Goal: Information Seeking & Learning: Learn about a topic

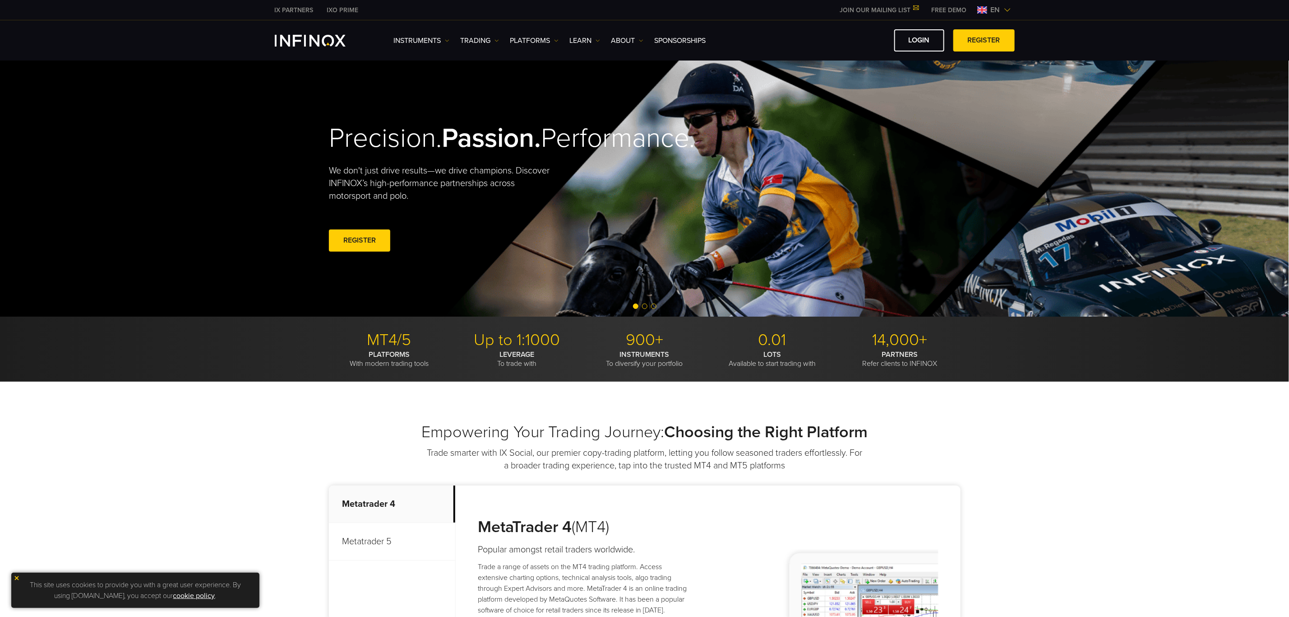
drag, startPoint x: 0, startPoint y: 0, endPoint x: 545, endPoint y: 203, distance: 581.4
click at [545, 203] on div "Precision. Passion. Performance. We don't just drive results—we drive champions…" at bounding box center [645, 188] width 1290 height 256
click at [504, 214] on video at bounding box center [645, 188] width 1290 height 256
click at [472, 38] on link "TRADING" at bounding box center [480, 40] width 38 height 11
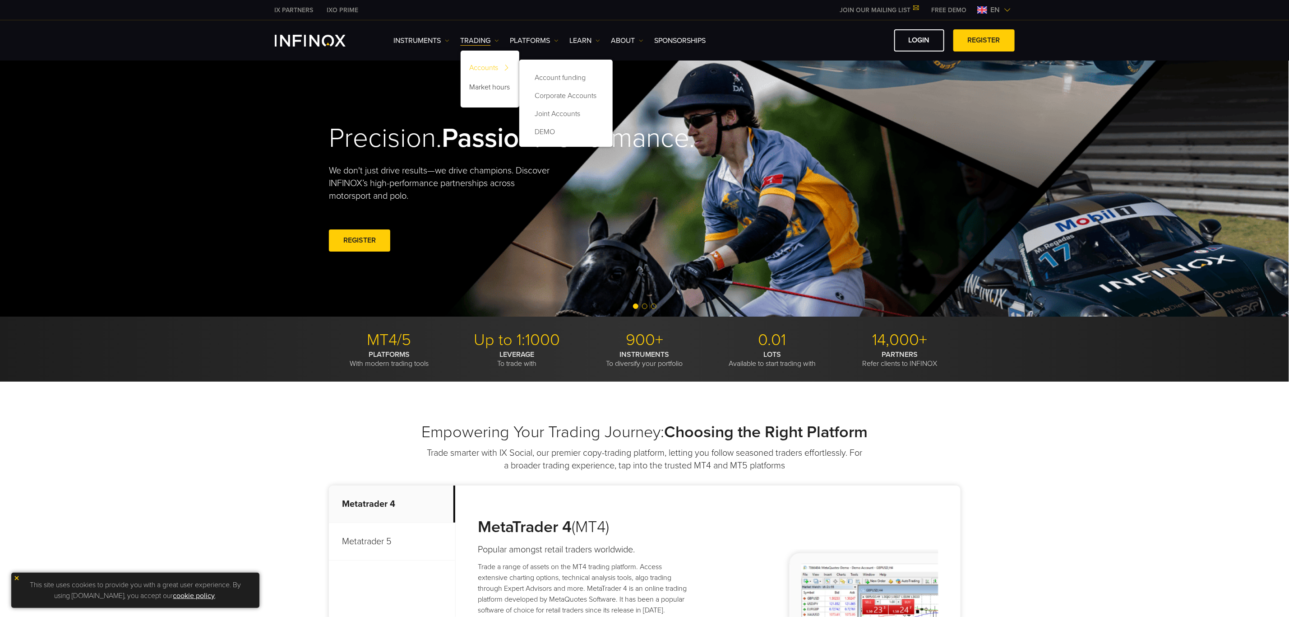
click at [487, 65] on link "Accounts" at bounding box center [490, 69] width 59 height 19
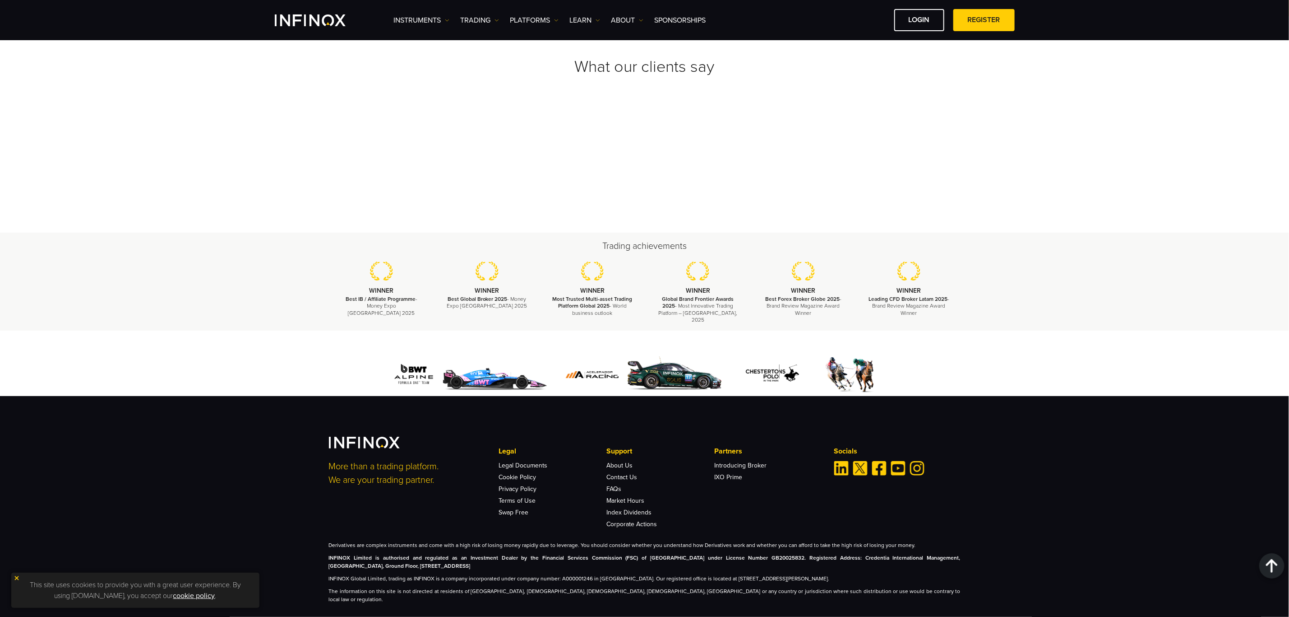
scroll to position [1660, 0]
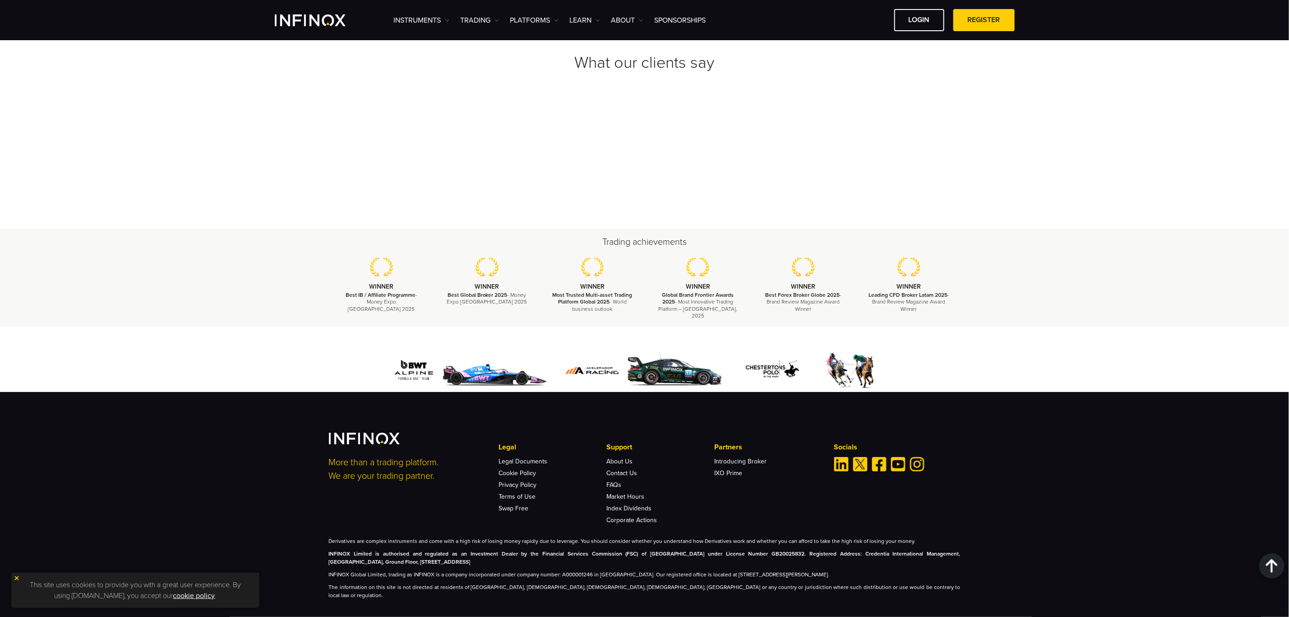
click at [17, 579] on img at bounding box center [17, 578] width 6 height 6
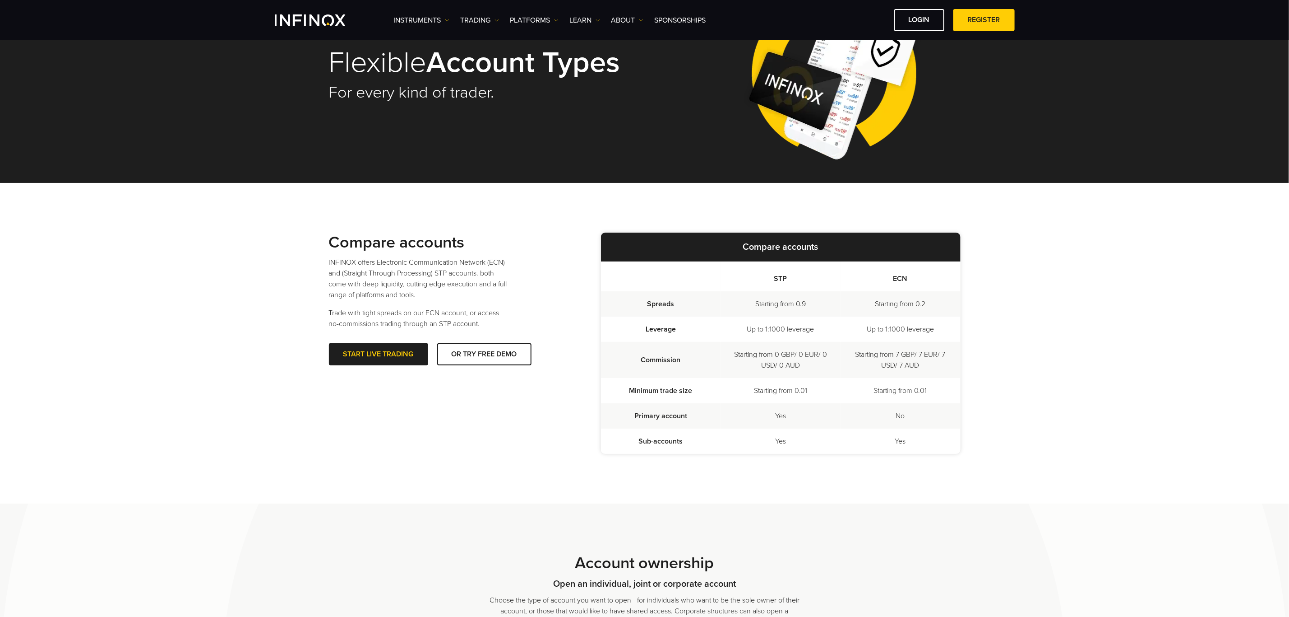
scroll to position [0, 0]
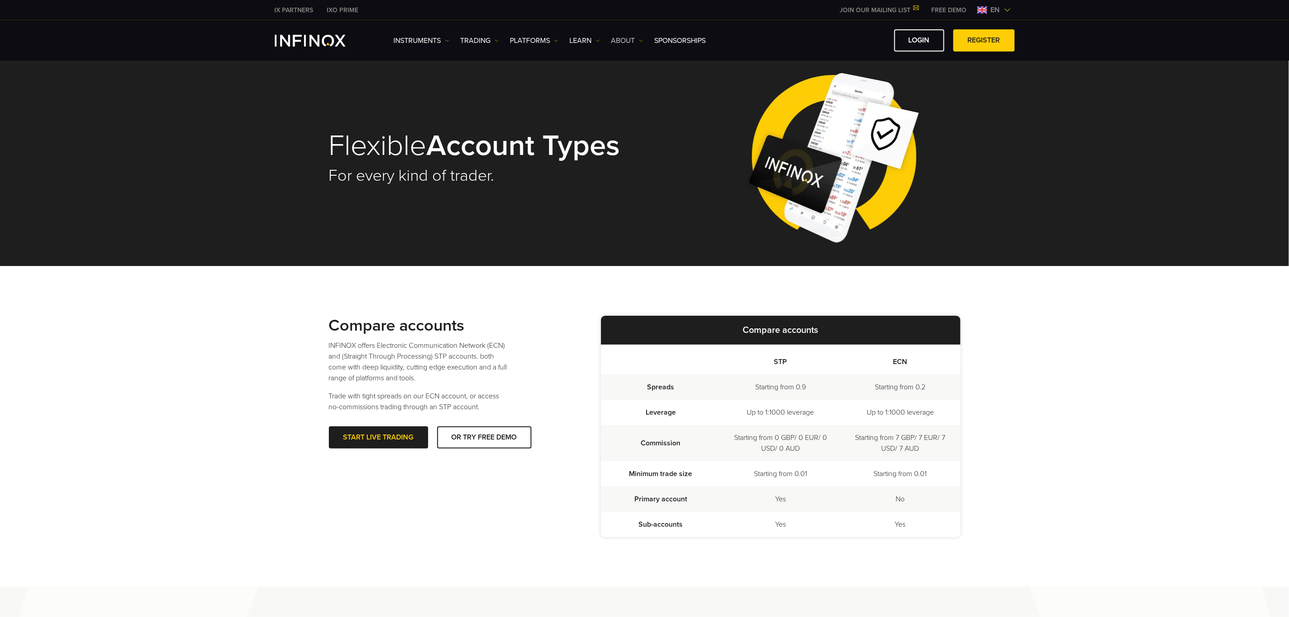
click at [629, 38] on link "ABOUT" at bounding box center [628, 40] width 32 height 11
click at [634, 64] on link "About INFINOX" at bounding box center [645, 69] width 66 height 19
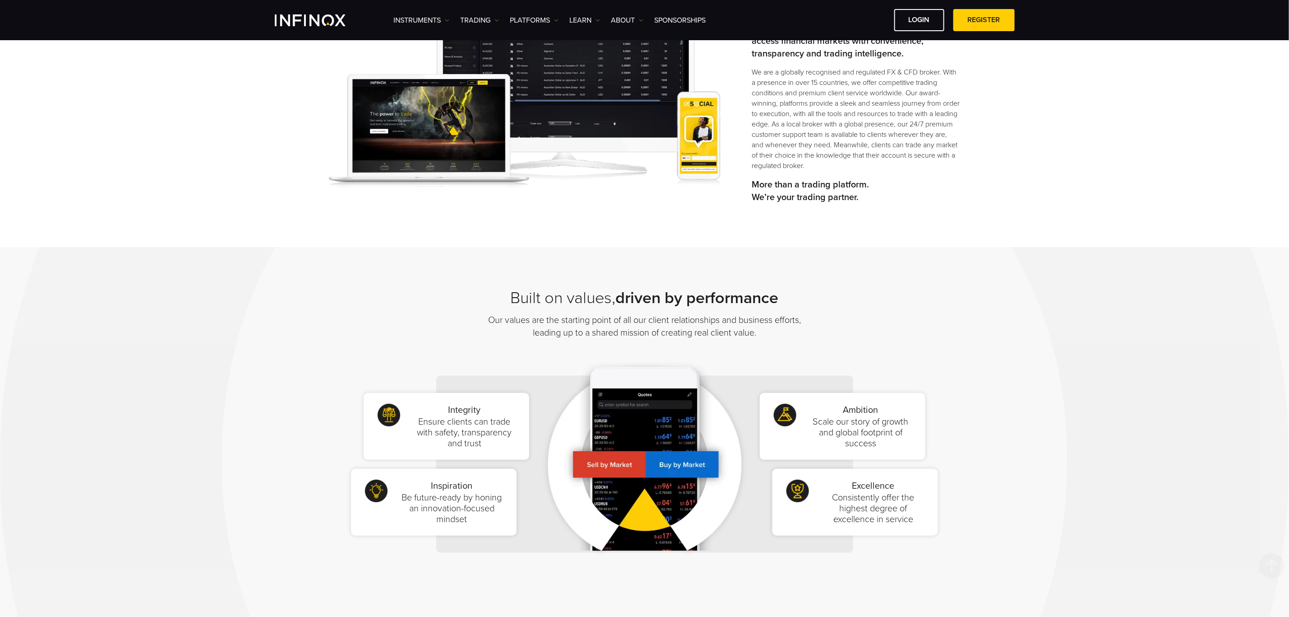
scroll to position [135, 0]
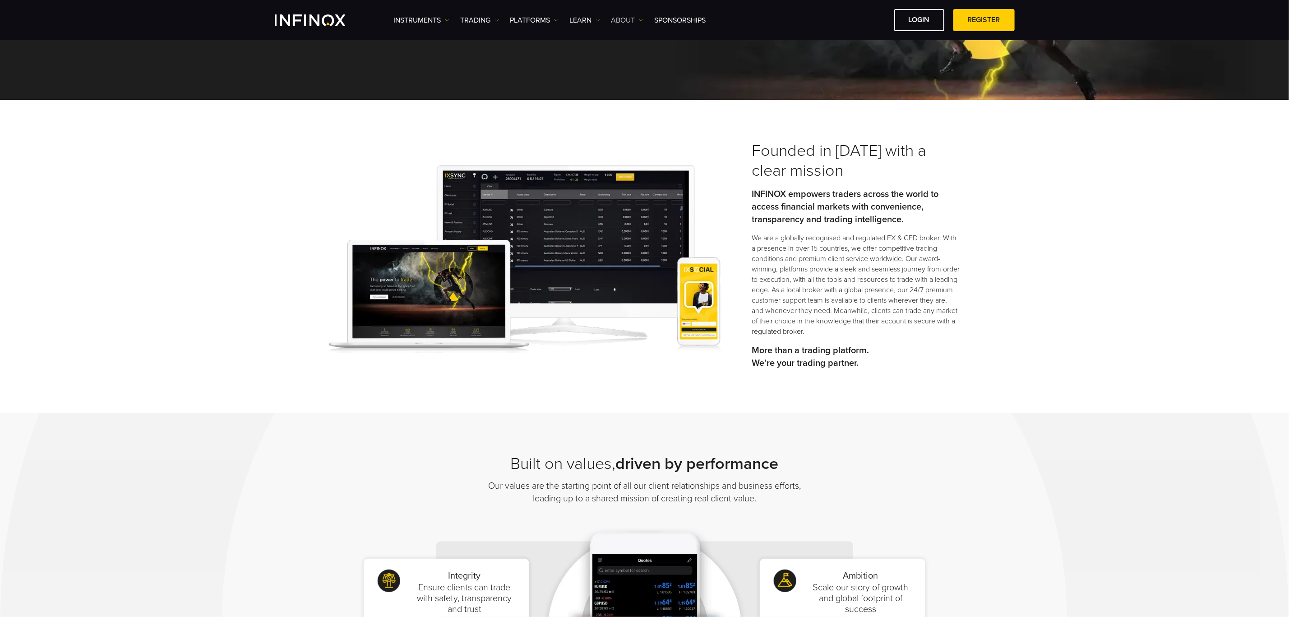
click at [634, 22] on link "ABOUT" at bounding box center [628, 20] width 32 height 11
click at [592, 22] on link "Learn" at bounding box center [585, 20] width 30 height 11
click at [611, 102] on link "IX Education Hub" at bounding box center [606, 106] width 72 height 19
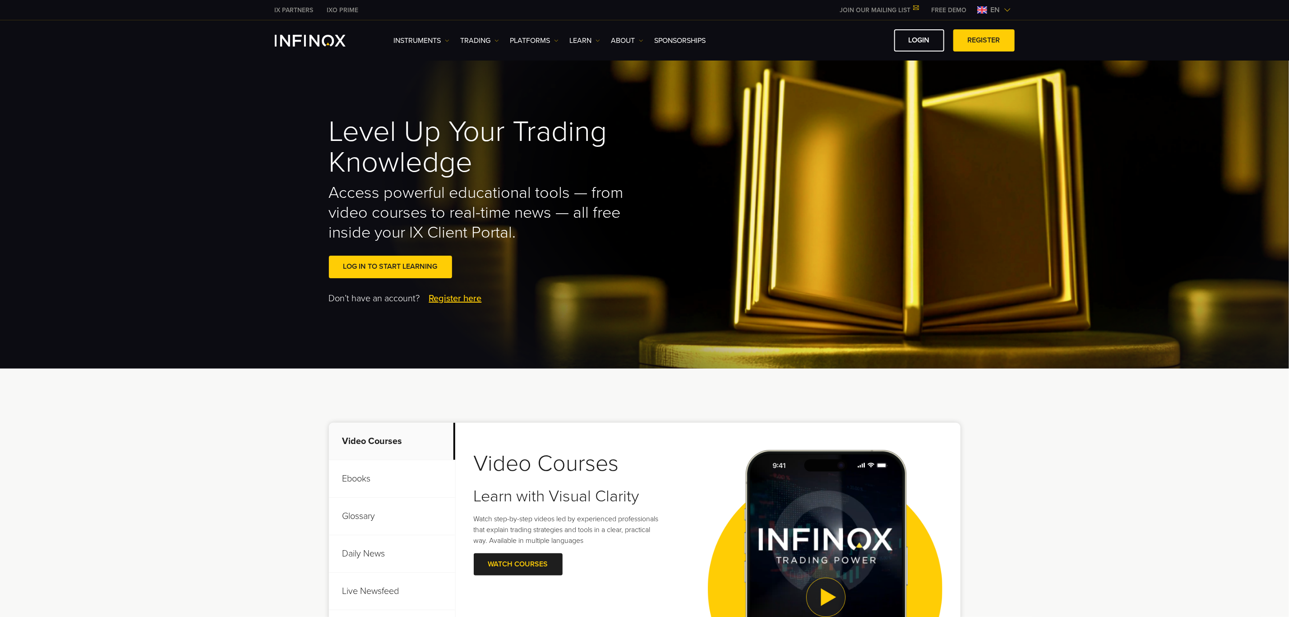
click at [350, 482] on p "Ebooks" at bounding box center [392, 478] width 126 height 37
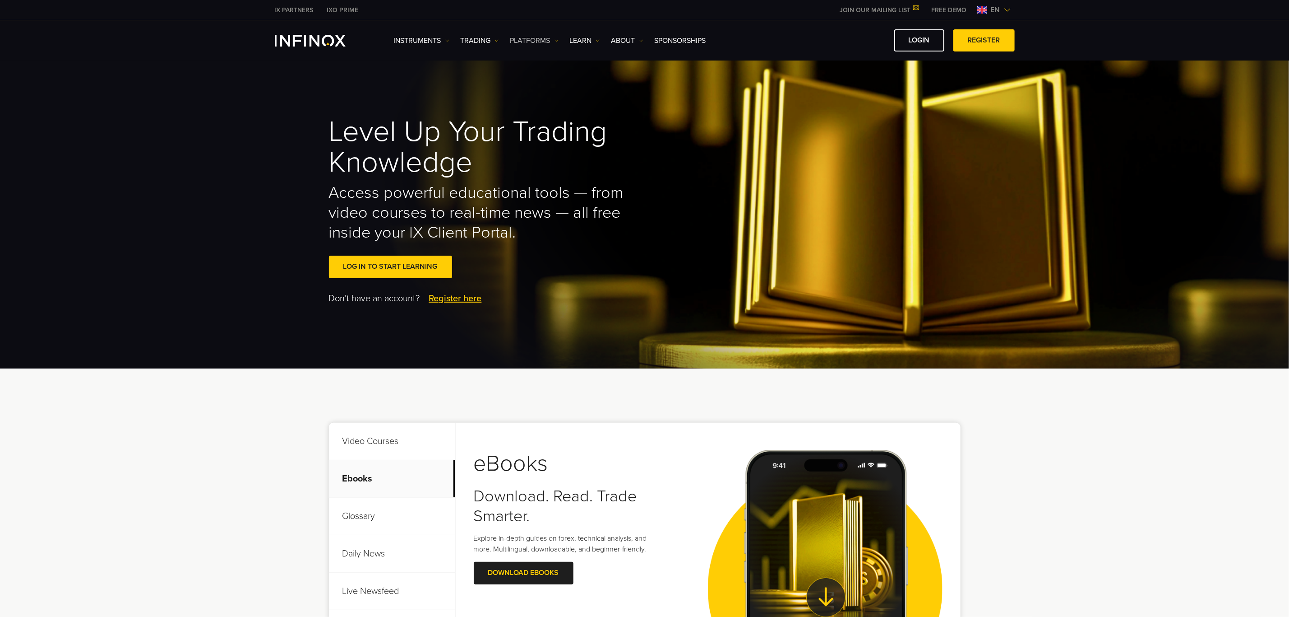
click at [545, 37] on link "PLATFORMS" at bounding box center [534, 40] width 48 height 11
click at [563, 105] on link "INFINOX Platforms" at bounding box center [547, 107] width 75 height 19
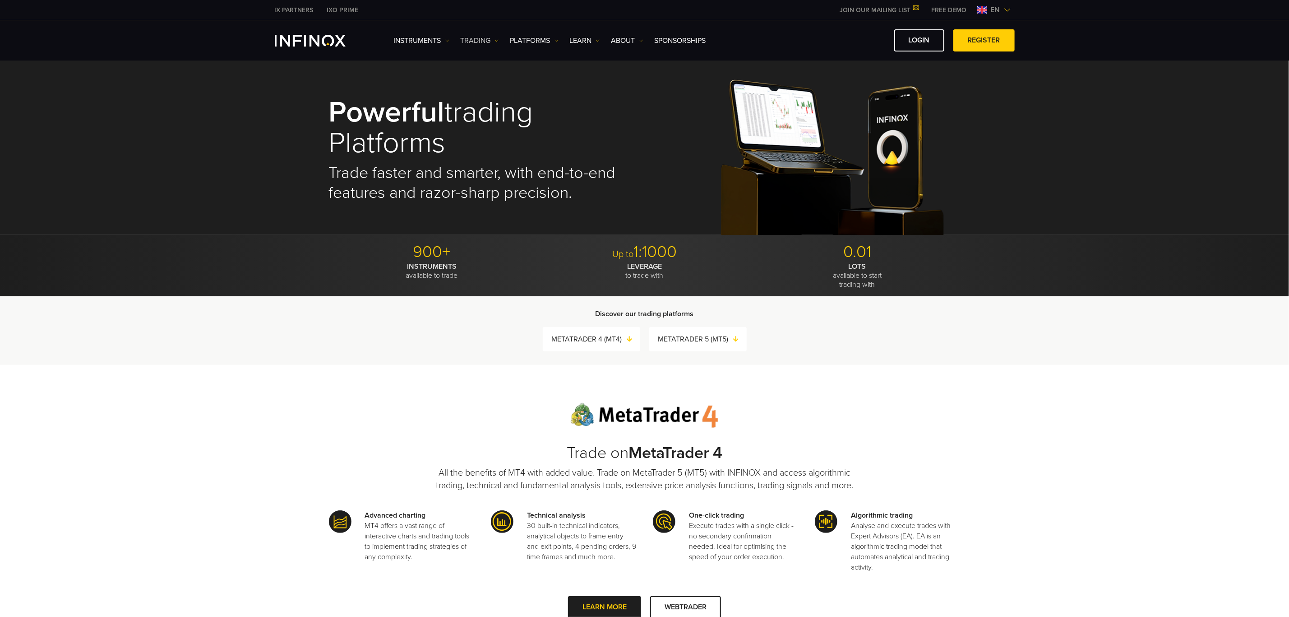
click at [493, 37] on link "TRADING" at bounding box center [480, 40] width 38 height 11
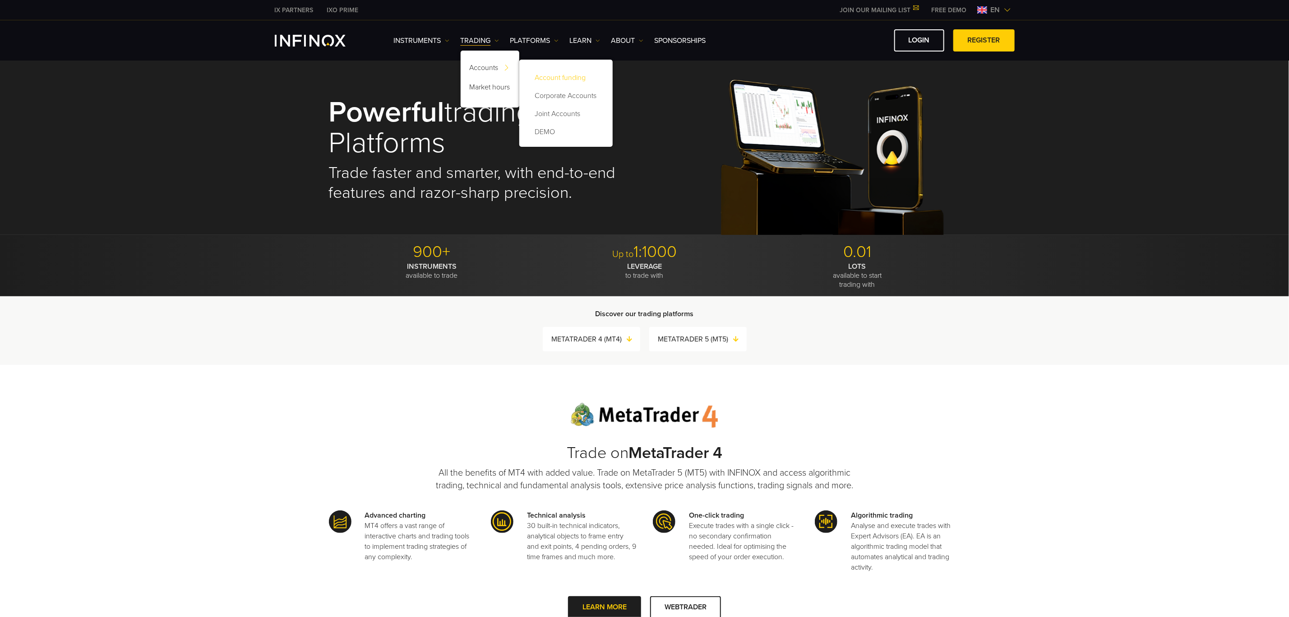
click at [561, 77] on link "Account funding" at bounding box center [566, 78] width 75 height 18
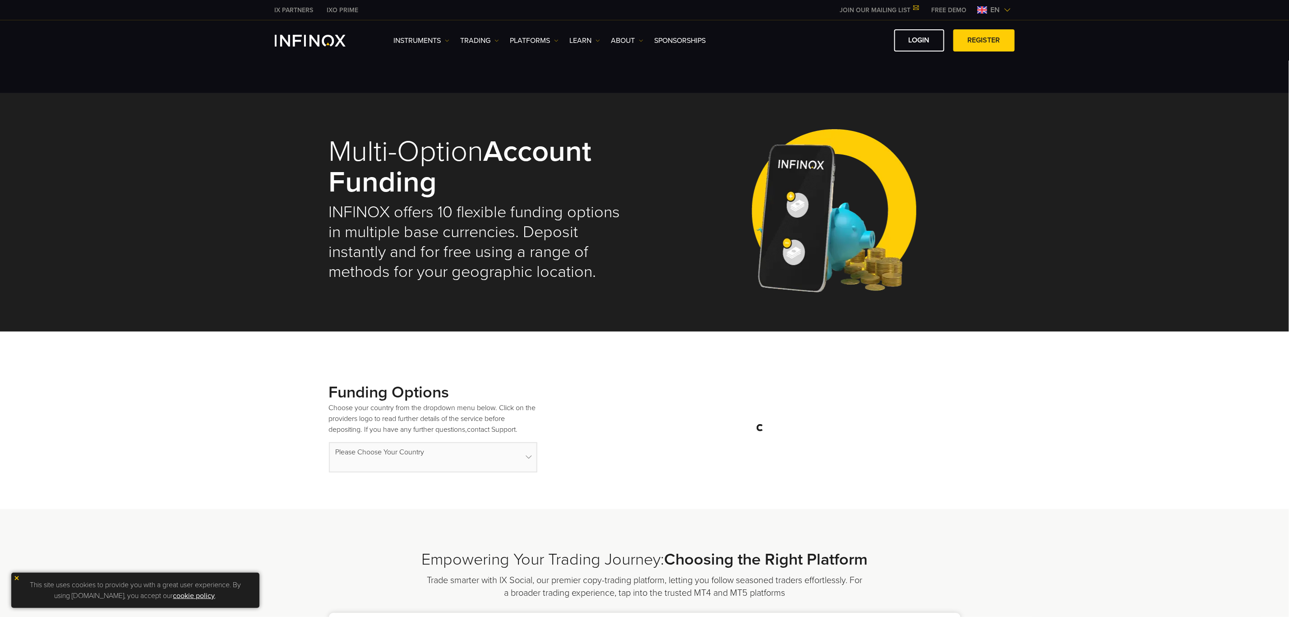
select select "***"
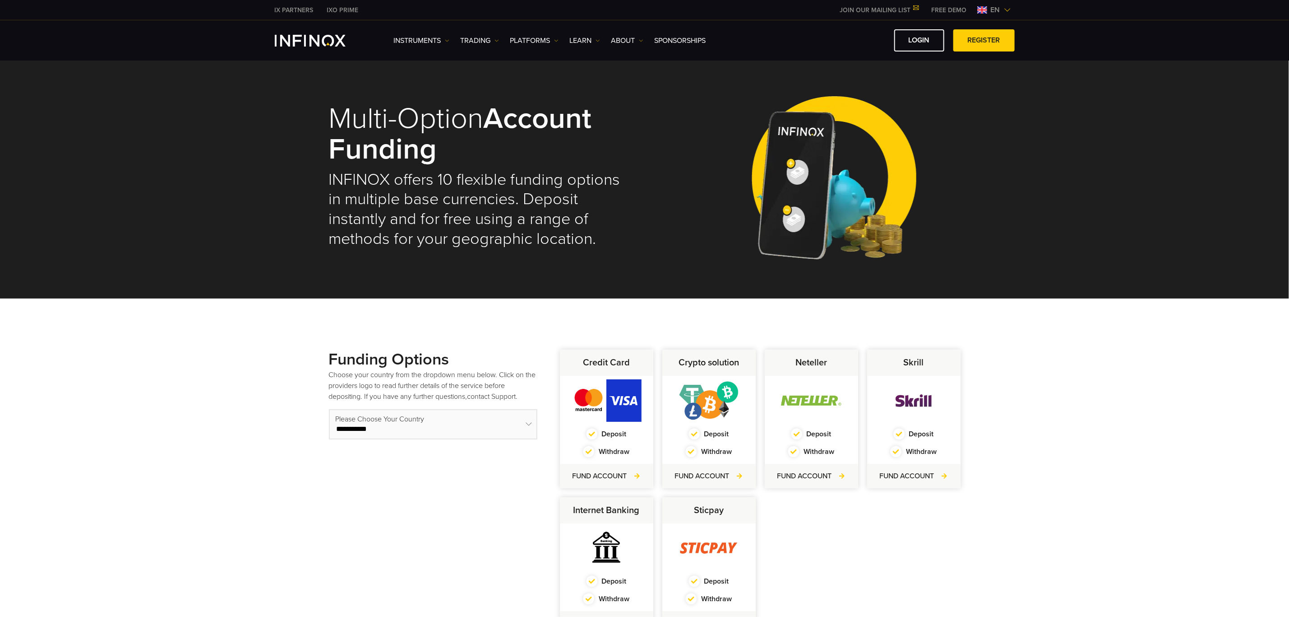
click at [530, 419] on select "**********" at bounding box center [433, 424] width 209 height 30
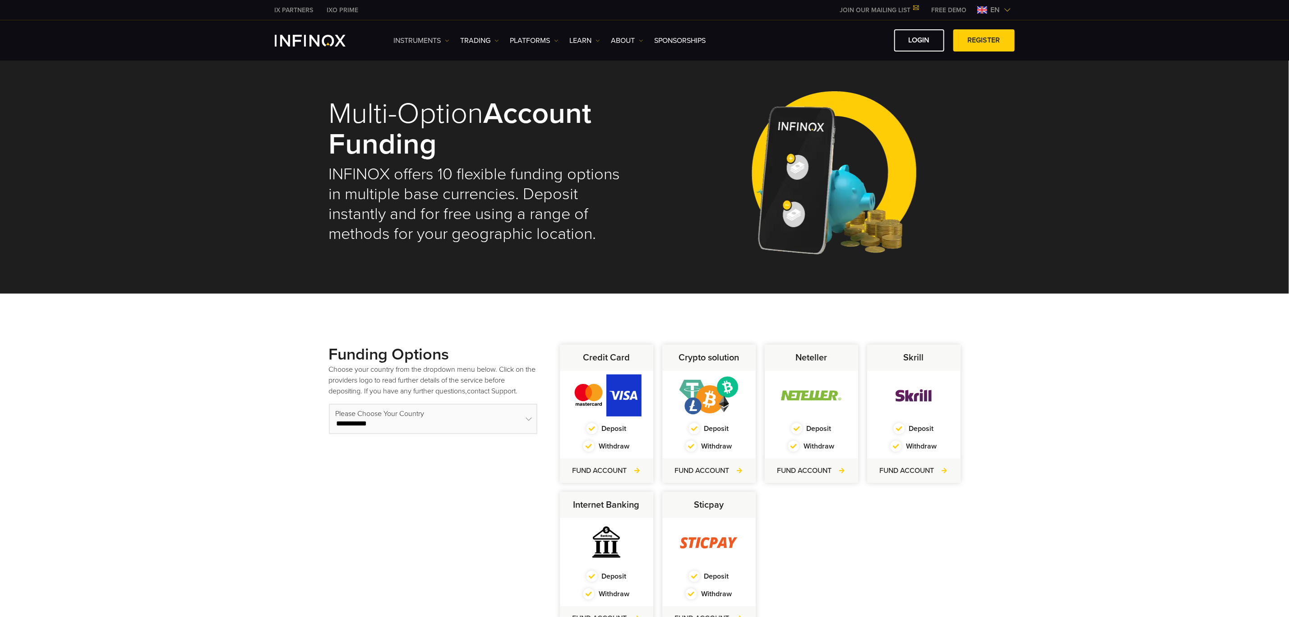
click at [421, 36] on link "Instruments" at bounding box center [422, 40] width 56 height 11
click at [424, 67] on link "Instruments" at bounding box center [433, 69] width 79 height 19
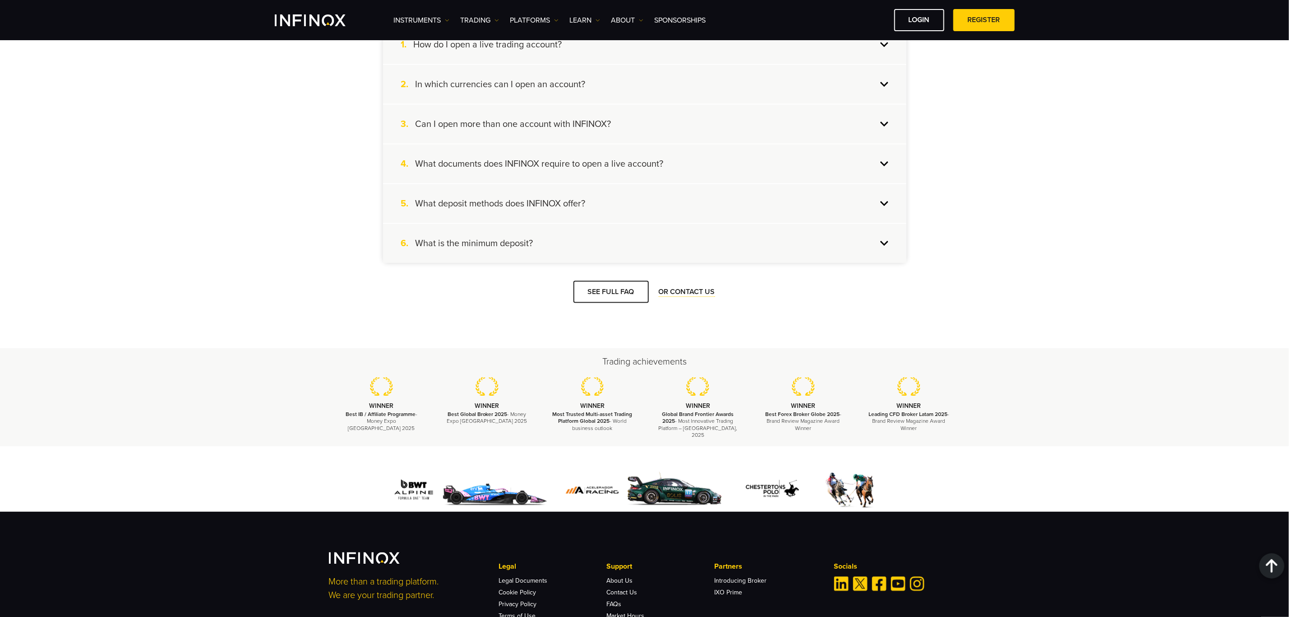
scroll to position [752, 0]
